Goal: Task Accomplishment & Management: Use online tool/utility

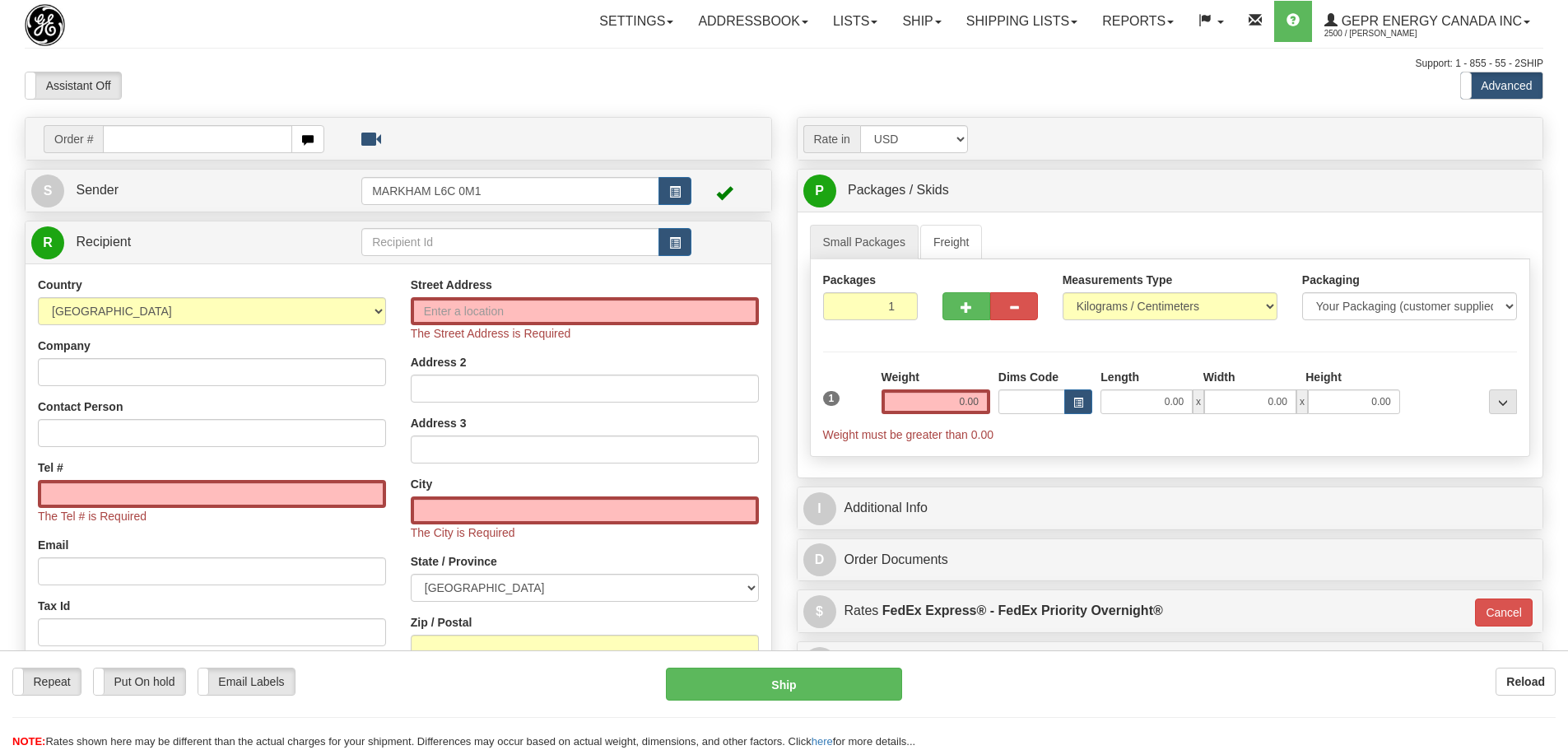
click at [460, 79] on div "Assistant On Assistant Off Do a return Do a return" at bounding box center [334, 86] width 643 height 28
click at [264, 324] on select "[GEOGRAPHIC_DATA] [GEOGRAPHIC_DATA] [GEOGRAPHIC_DATA] [GEOGRAPHIC_DATA] [US_STA…" at bounding box center [212, 312] width 348 height 28
select select "US"
click at [38, 298] on select "[GEOGRAPHIC_DATA] [GEOGRAPHIC_DATA] [GEOGRAPHIC_DATA] [GEOGRAPHIC_DATA] [US_STA…" at bounding box center [212, 312] width 348 height 28
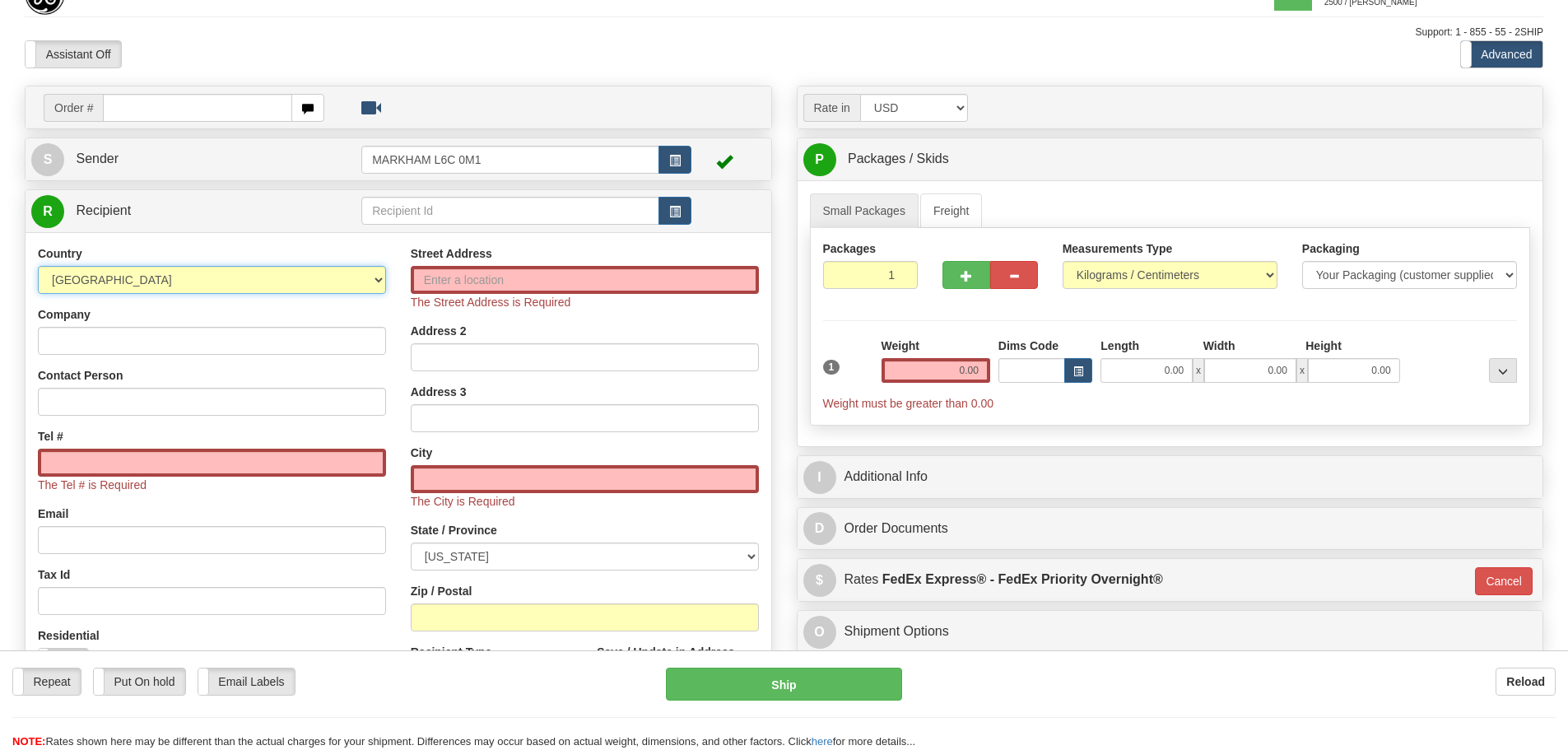
scroll to position [82, 0]
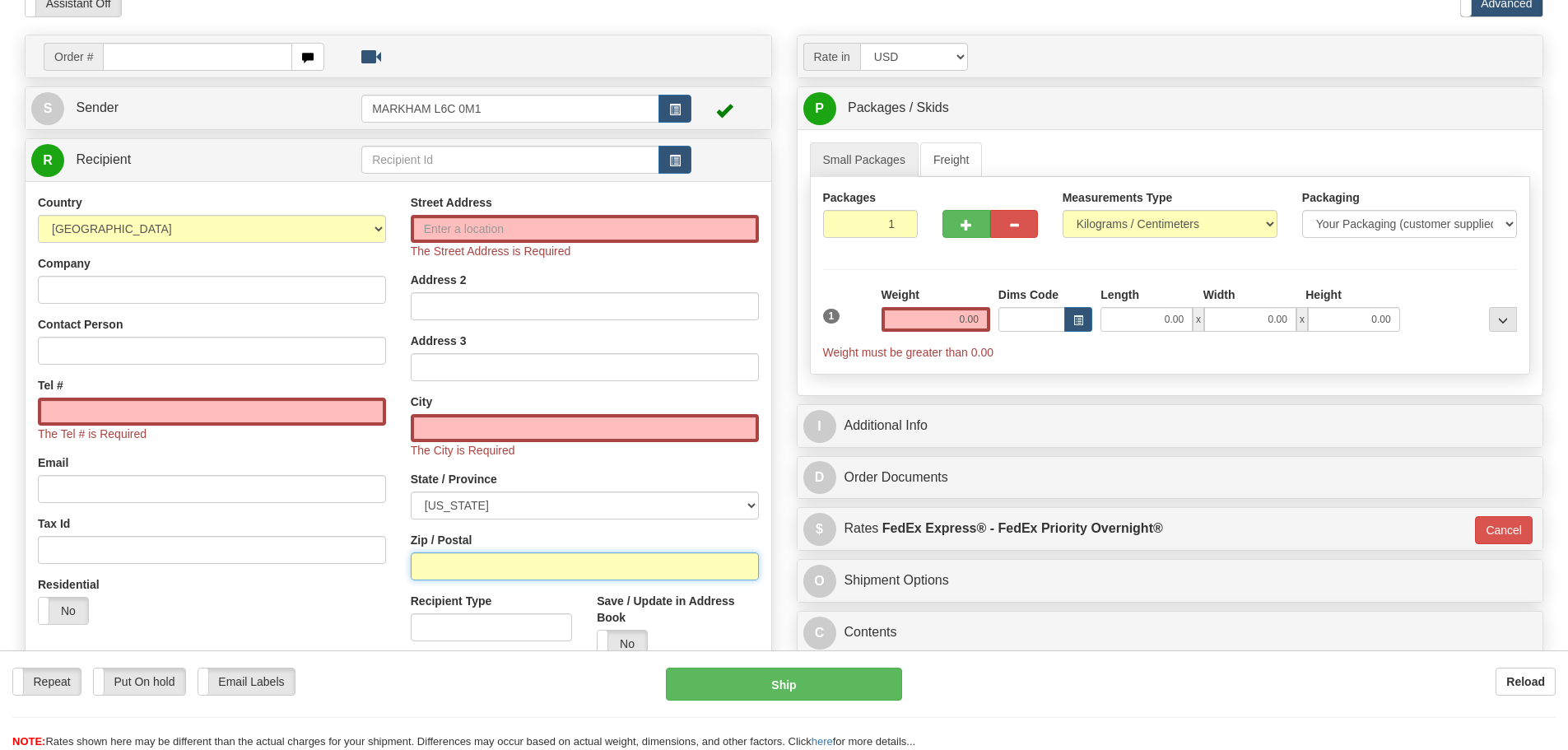
click at [467, 577] on input "Zip / Postal" at bounding box center [584, 567] width 348 height 28
paste input "35758-8922"
type input "35758-8922"
click at [397, 589] on div "Residential Yes No" at bounding box center [212, 607] width 373 height 61
type input "MADISON"
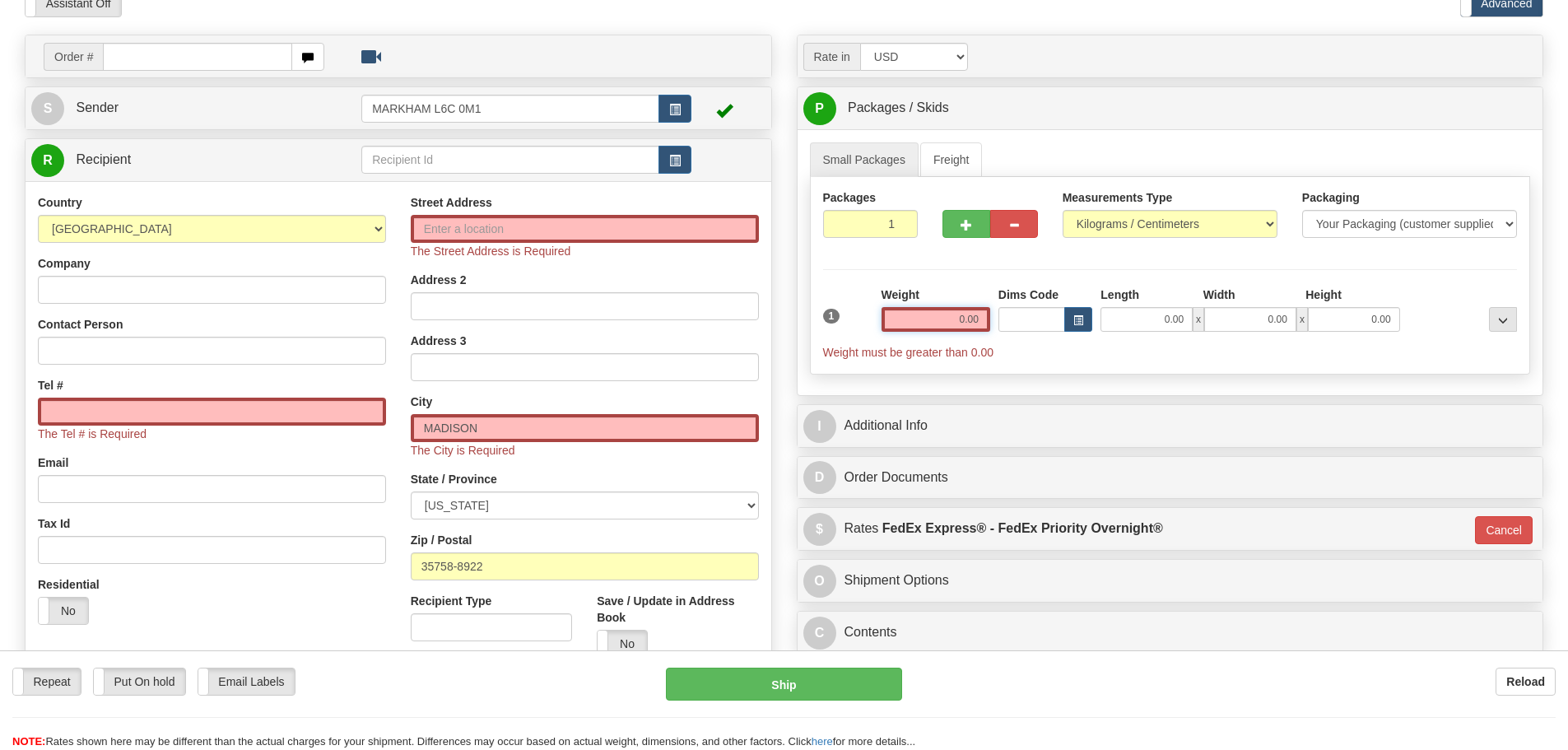
click at [918, 305] on div "Weight 0.00" at bounding box center [936, 309] width 109 height 45
drag, startPoint x: 918, startPoint y: 305, endPoint x: 986, endPoint y: 325, distance: 70.9
click at [988, 319] on div "Weight 0.00" at bounding box center [936, 309] width 109 height 45
click at [961, 337] on div "Weight 0.00" at bounding box center [936, 315] width 117 height 58
drag, startPoint x: 965, startPoint y: 322, endPoint x: 999, endPoint y: 317, distance: 34.4
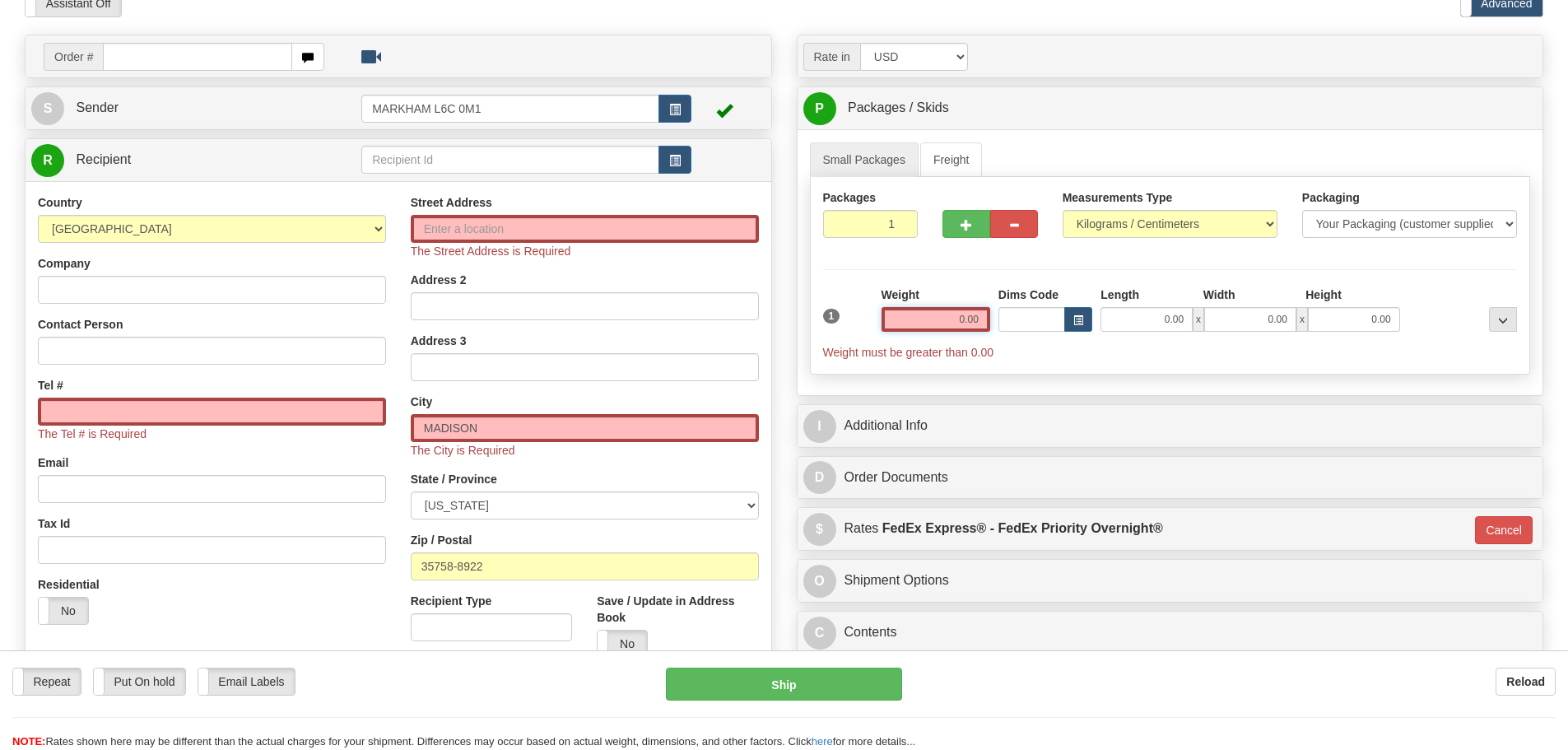
click at [999, 317] on div "1 Weight 0.00 Dims Code 0.00" at bounding box center [1170, 324] width 703 height 74
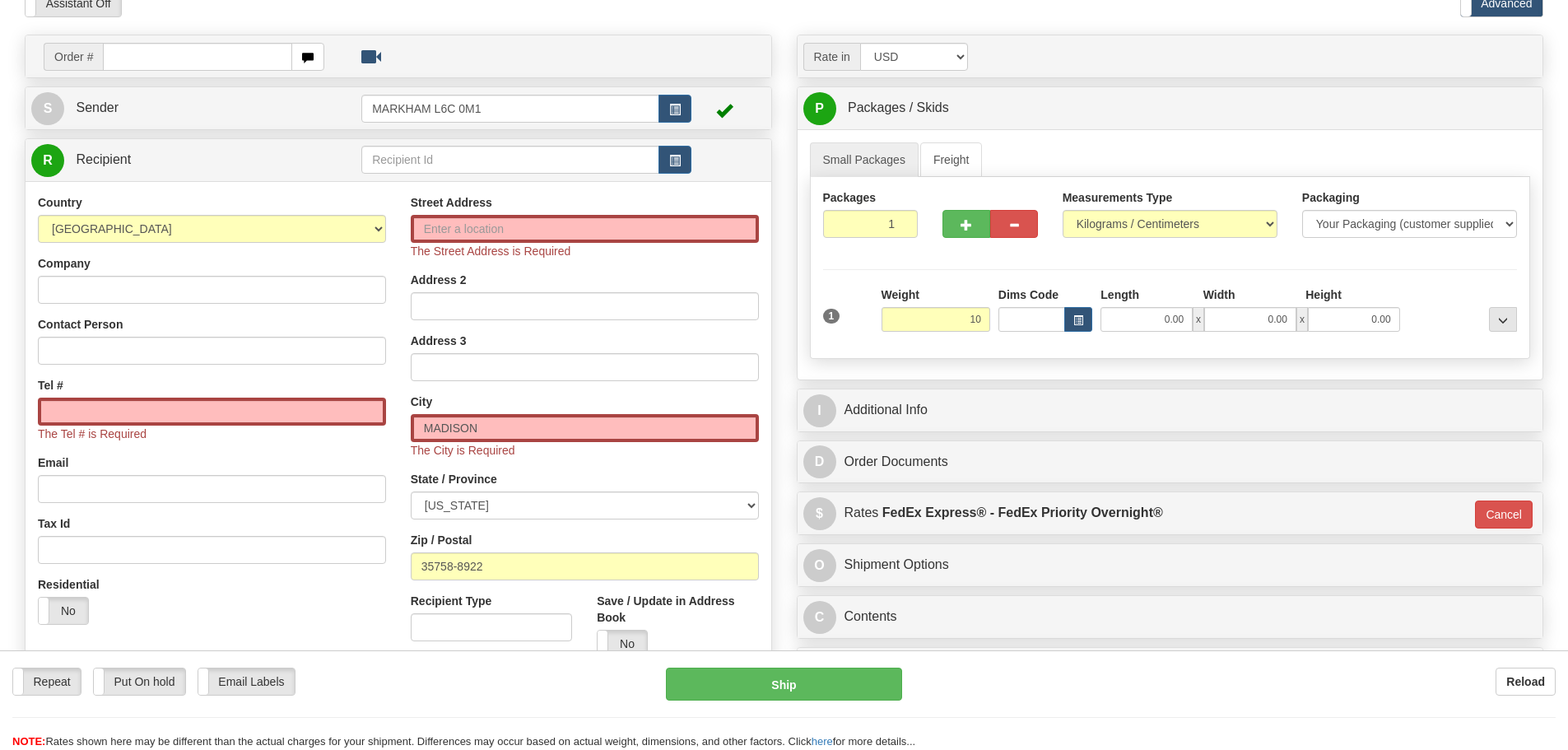
type input "10.00"
type input "01"
click at [978, 294] on div "Weight 10.00" at bounding box center [936, 309] width 109 height 45
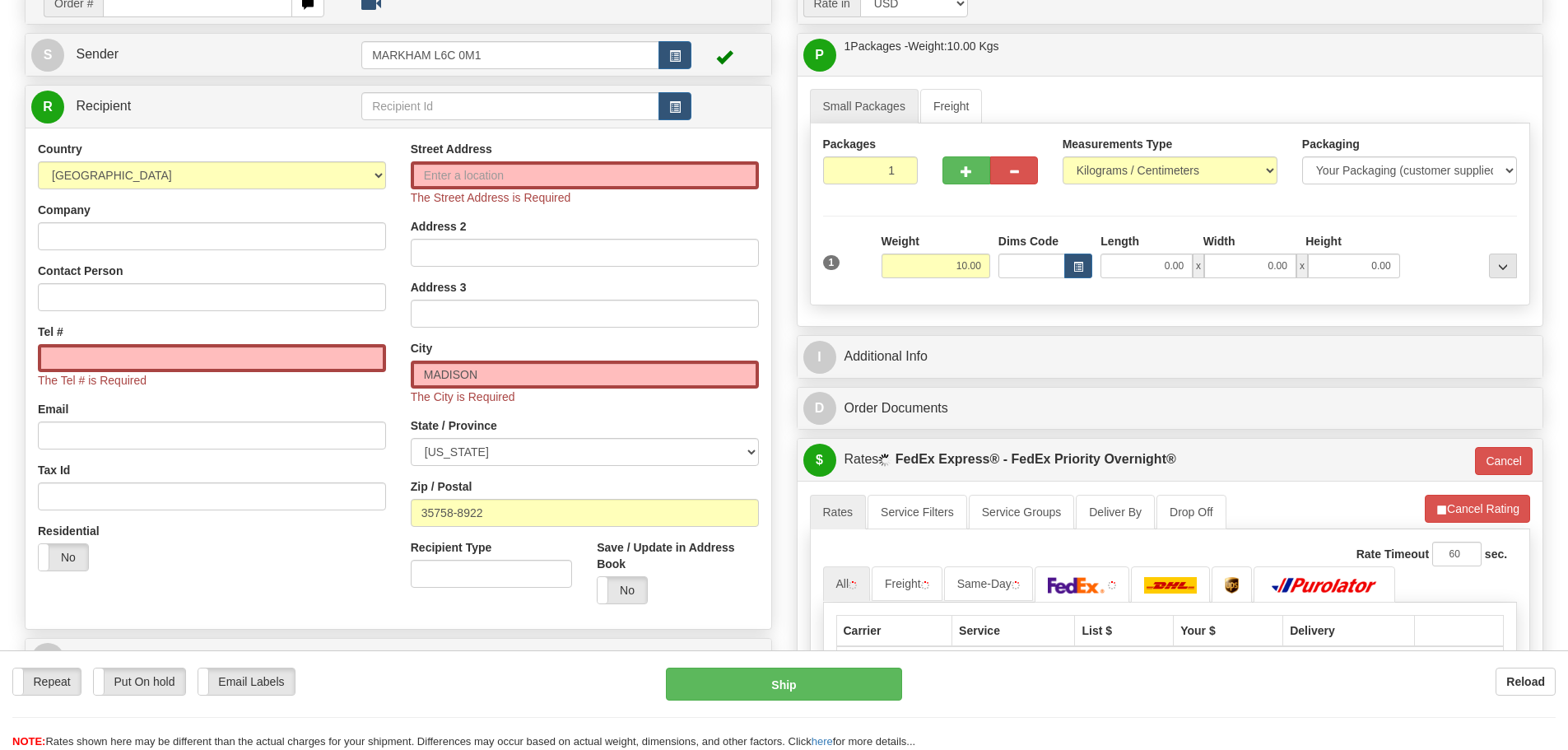
scroll to position [165, 0]
